Goal: Task Accomplishment & Management: Manage account settings

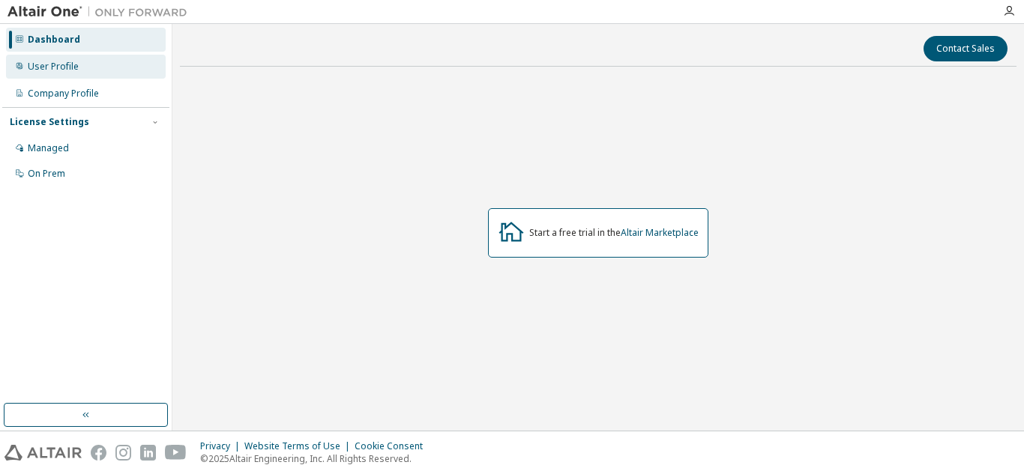
click at [98, 61] on div "User Profile" at bounding box center [86, 67] width 160 height 24
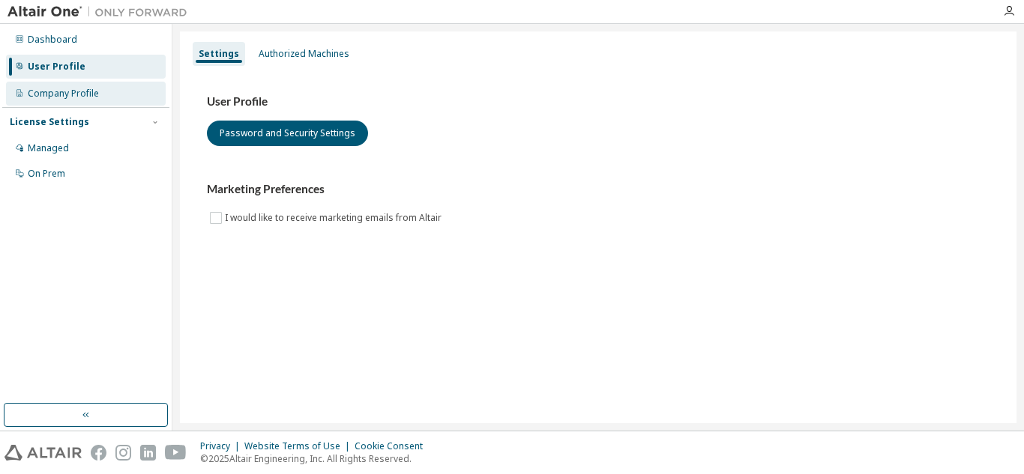
click at [106, 85] on div "Company Profile" at bounding box center [86, 94] width 160 height 24
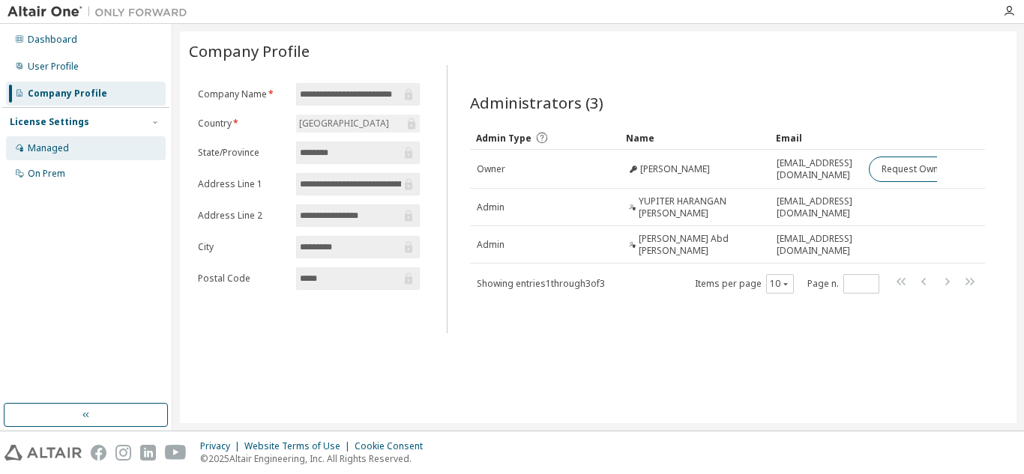
click at [83, 145] on div "Managed" at bounding box center [86, 148] width 160 height 24
